Goal: Share content: Share content

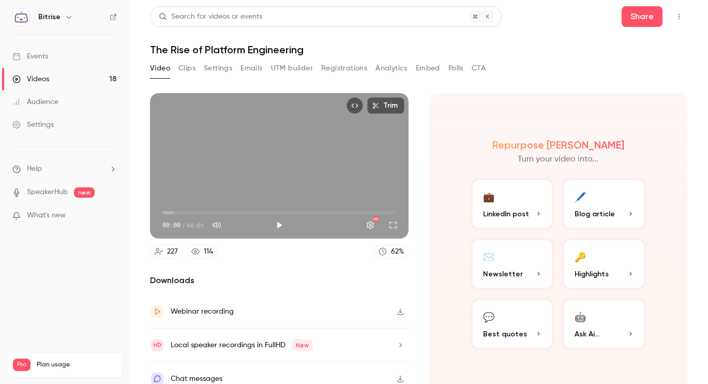
click at [69, 77] on link "Videos 18" at bounding box center [64, 79] width 129 height 23
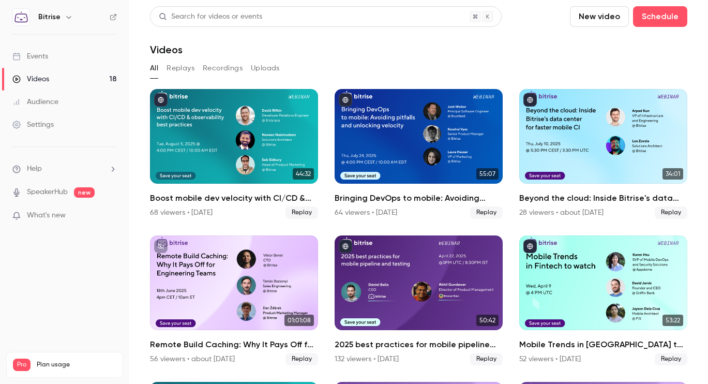
click at [65, 58] on link "Events" at bounding box center [64, 56] width 129 height 23
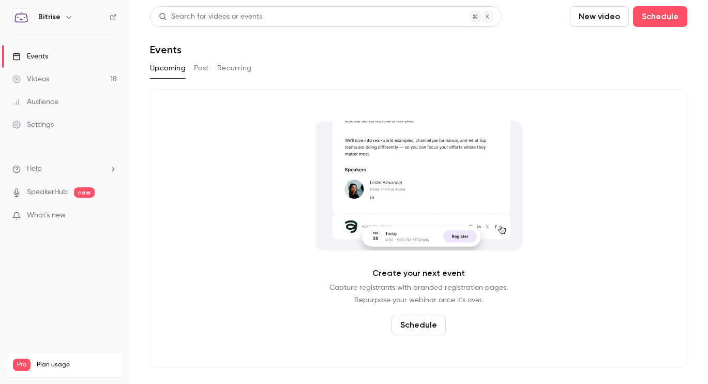
click at [206, 70] on button "Past" at bounding box center [201, 68] width 15 height 17
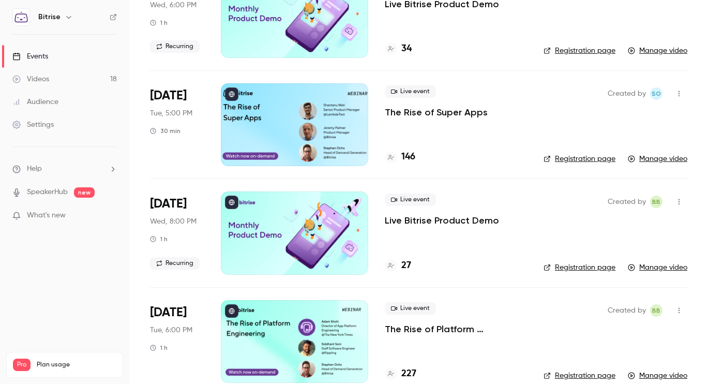
scroll to position [2079, 0]
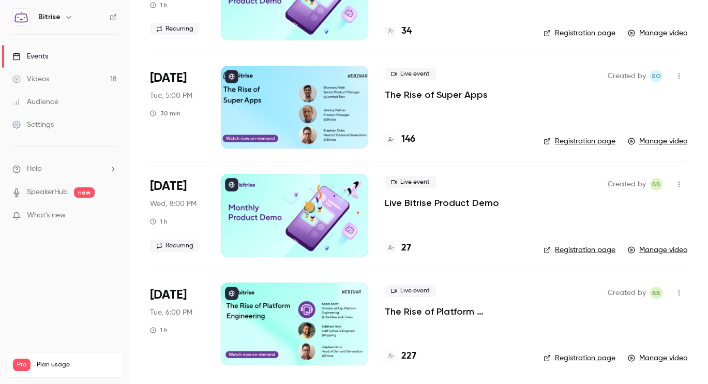
click at [470, 308] on p "The Rise of Platform Engineering" at bounding box center [456, 311] width 142 height 12
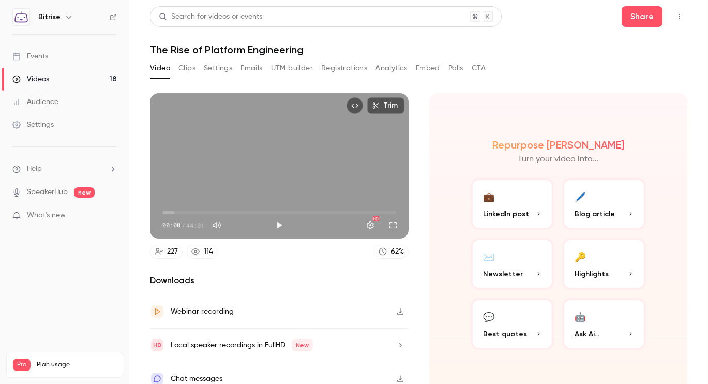
click at [353, 68] on button "Registrations" at bounding box center [344, 68] width 46 height 17
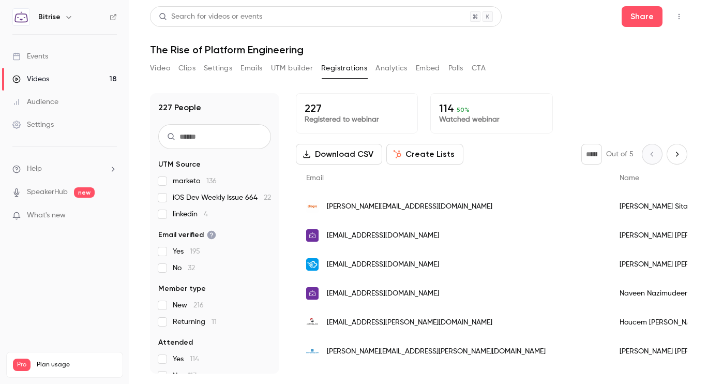
click at [193, 68] on button "Clips" at bounding box center [186, 68] width 17 height 17
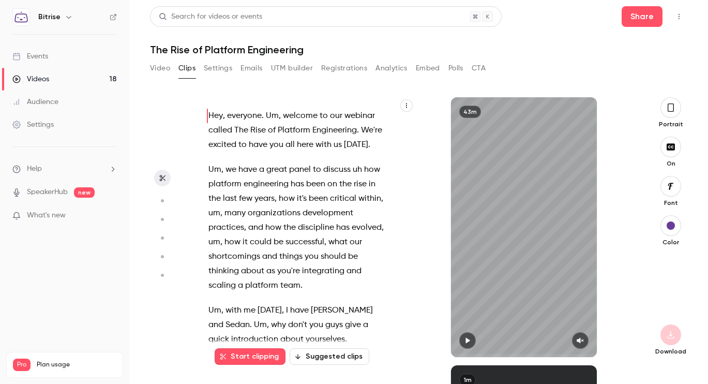
click at [429, 68] on button "Embed" at bounding box center [428, 68] width 24 height 17
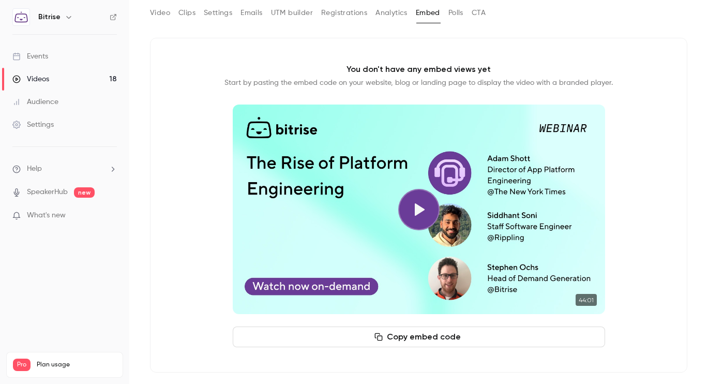
scroll to position [54, 0]
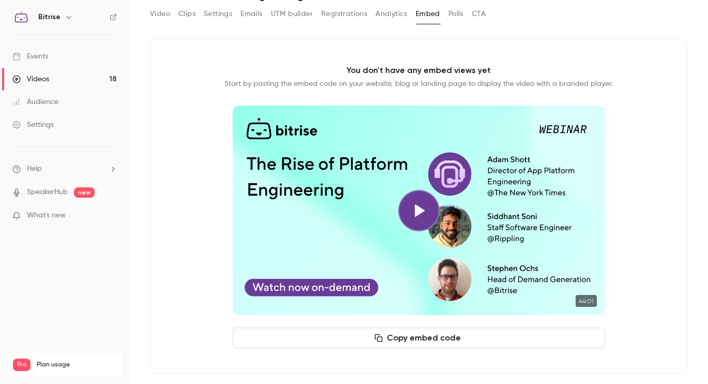
click at [420, 215] on button "Play video" at bounding box center [418, 210] width 41 height 41
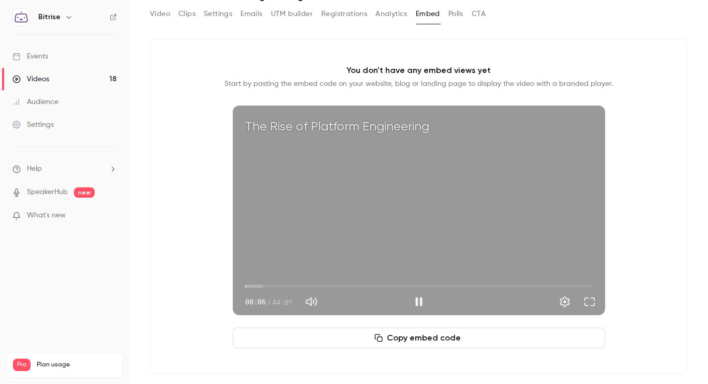
scroll to position [0, 0]
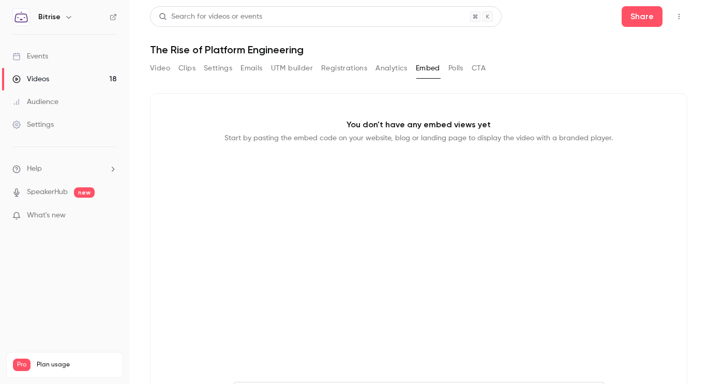
type input "***"
click at [352, 72] on button "Registrations" at bounding box center [344, 68] width 46 height 17
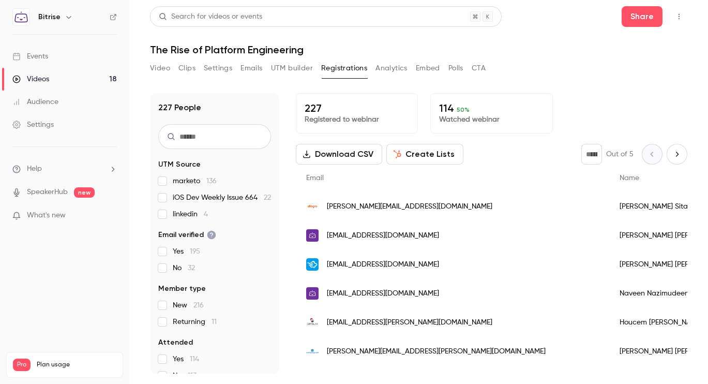
click at [222, 68] on button "Settings" at bounding box center [218, 68] width 28 height 17
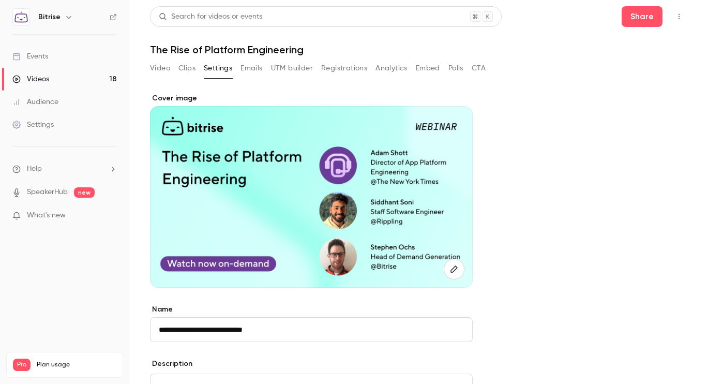
scroll to position [5, 0]
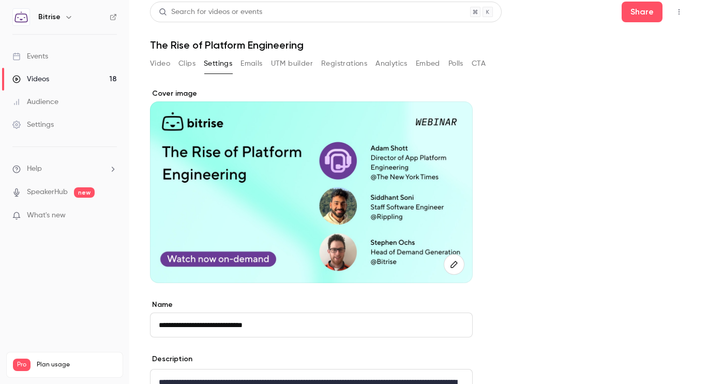
click at [189, 67] on button "Clips" at bounding box center [186, 63] width 17 height 17
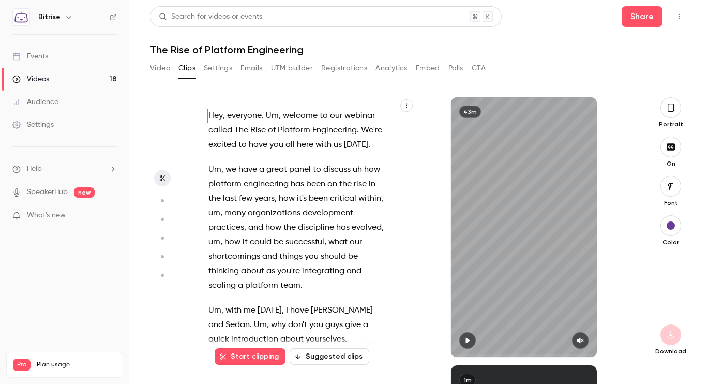
click at [166, 71] on button "Video" at bounding box center [160, 68] width 20 height 17
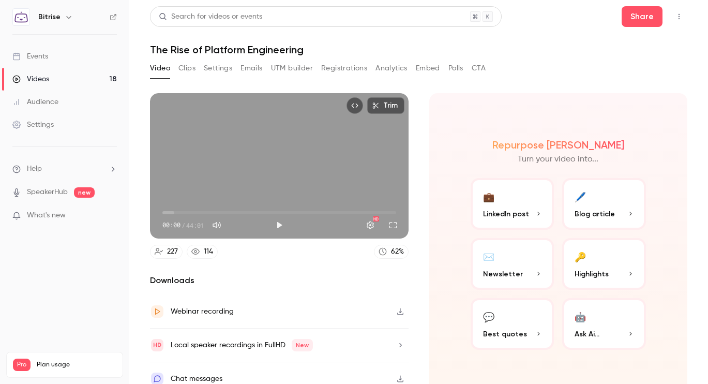
click at [680, 19] on icon "Top Bar Actions" at bounding box center [679, 16] width 8 height 7
click at [680, 19] on div at bounding box center [354, 192] width 708 height 384
click at [659, 19] on button "Share" at bounding box center [641, 16] width 41 height 21
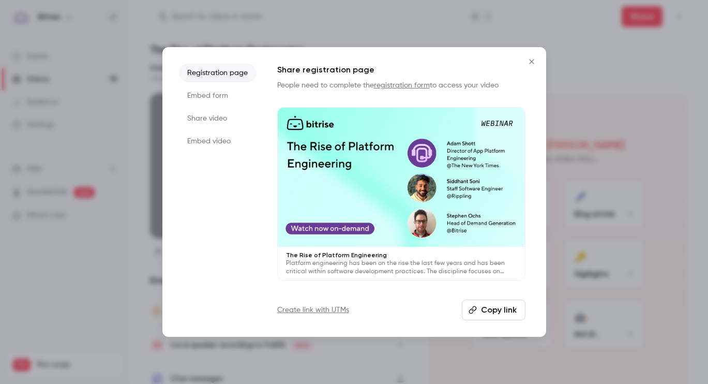
click at [485, 314] on button "Copy link" at bounding box center [494, 309] width 64 height 21
